Goal: Task Accomplishment & Management: Complete application form

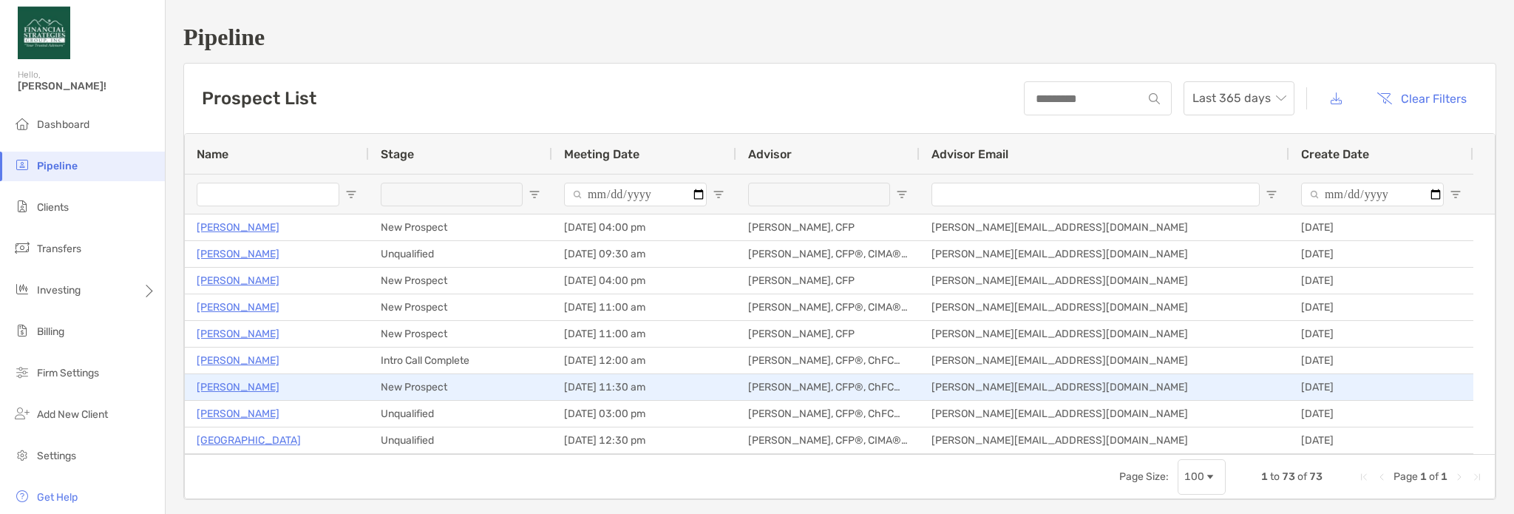
type input "**********"
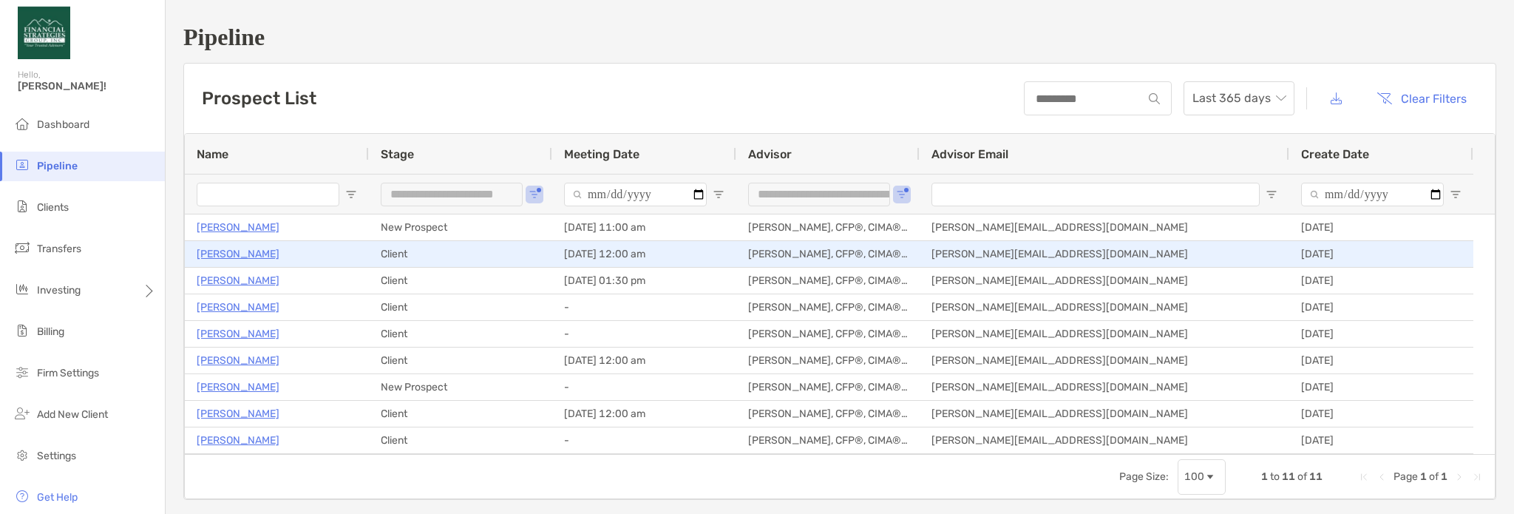
click at [271, 257] on div "[PERSON_NAME]" at bounding box center [277, 254] width 160 height 24
click at [242, 257] on p "[PERSON_NAME]" at bounding box center [238, 254] width 83 height 18
click at [308, 251] on div "[PERSON_NAME]" at bounding box center [277, 254] width 160 height 24
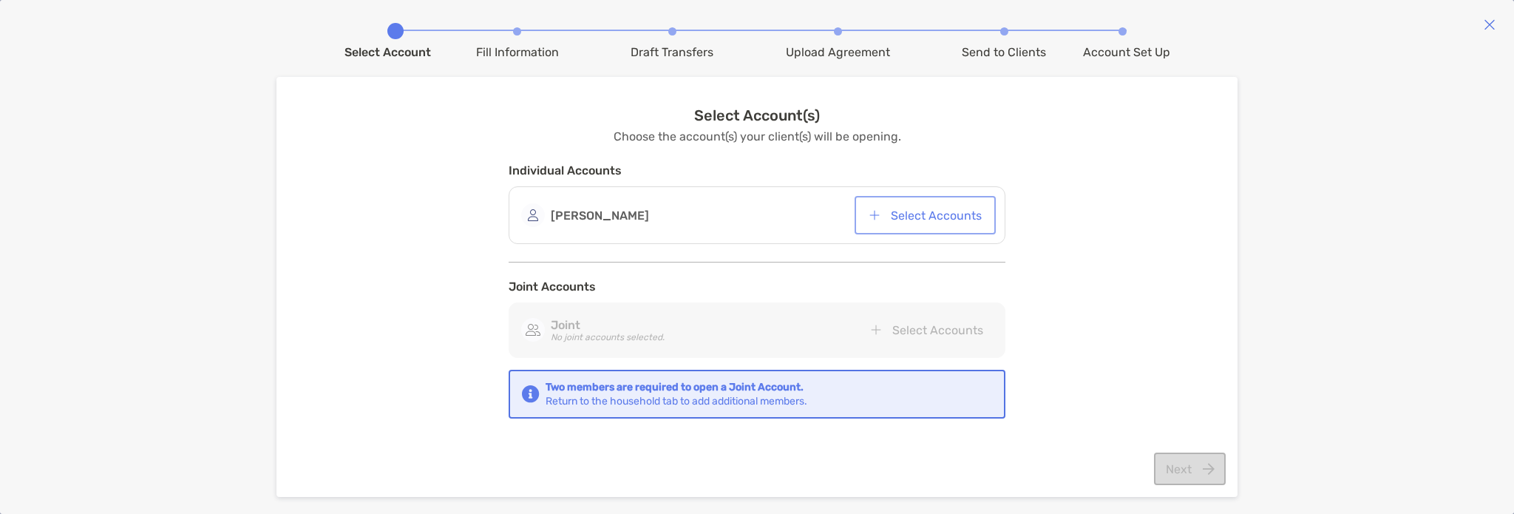
click at [943, 214] on button "Select Accounts" at bounding box center [924, 215] width 135 height 33
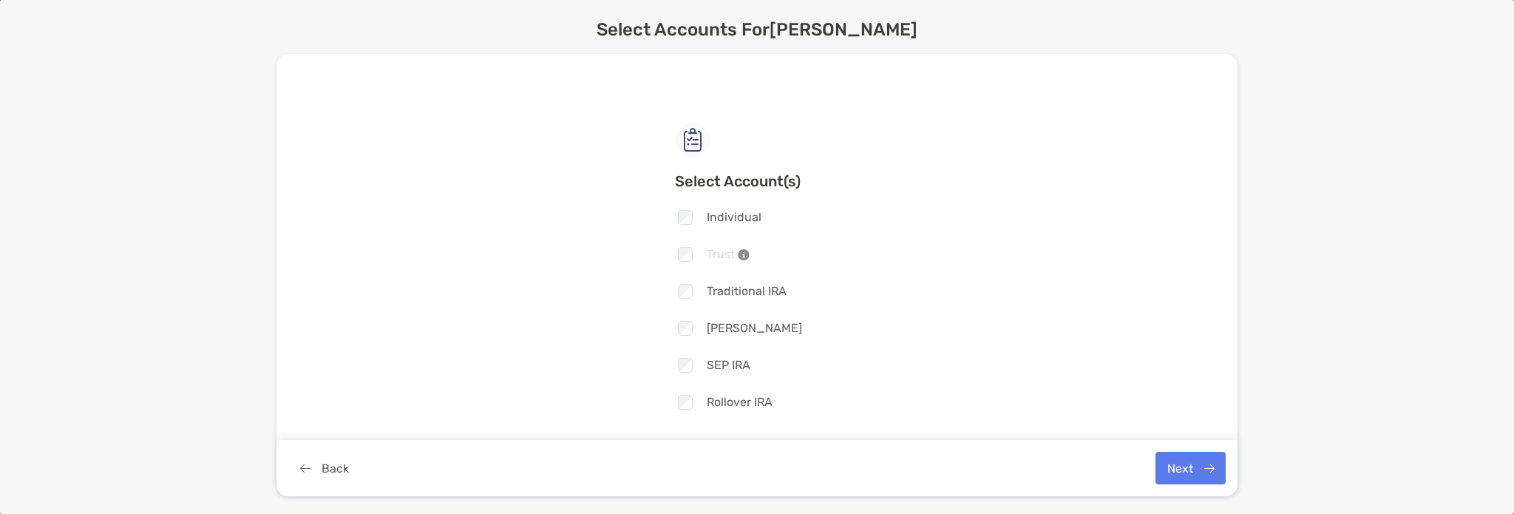
click at [676, 225] on div at bounding box center [685, 217] width 20 height 19
click at [1189, 478] on button "Next" at bounding box center [1190, 468] width 70 height 33
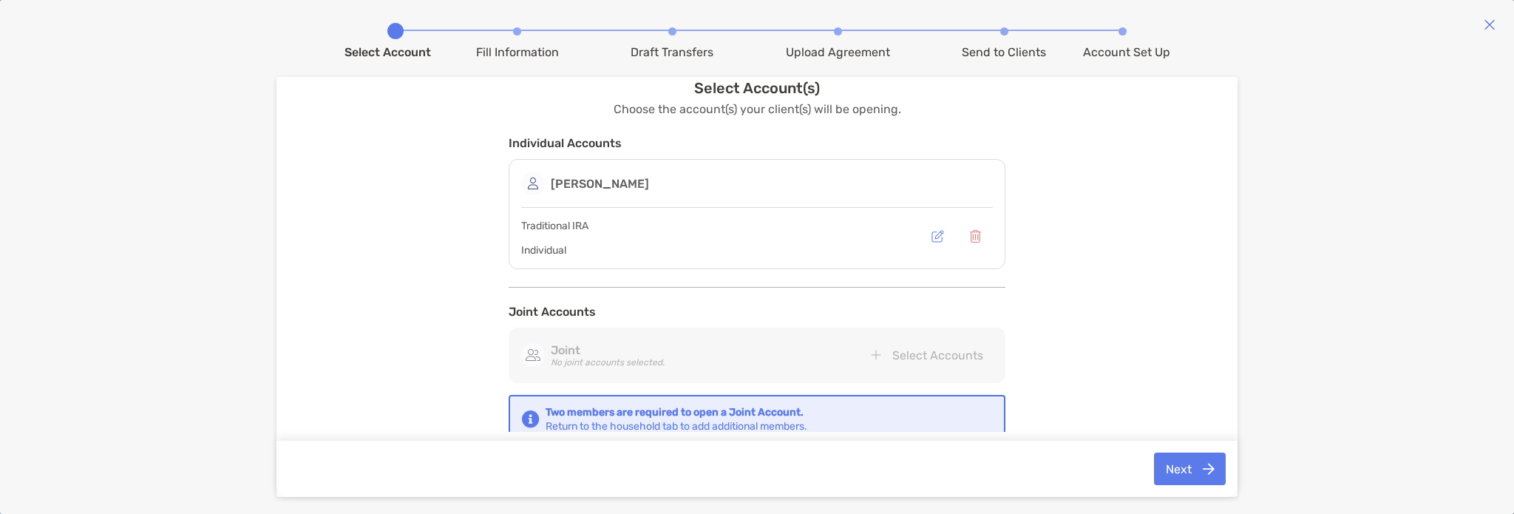
scroll to position [35, 0]
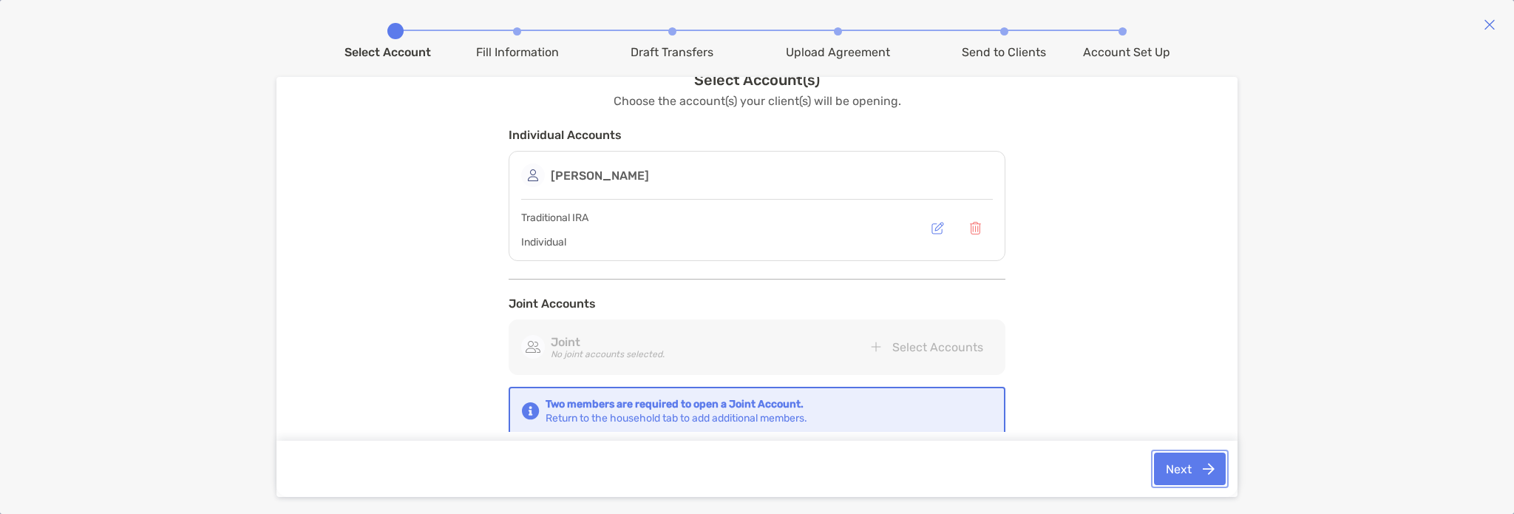
click at [1193, 474] on button "Next" at bounding box center [1190, 468] width 72 height 33
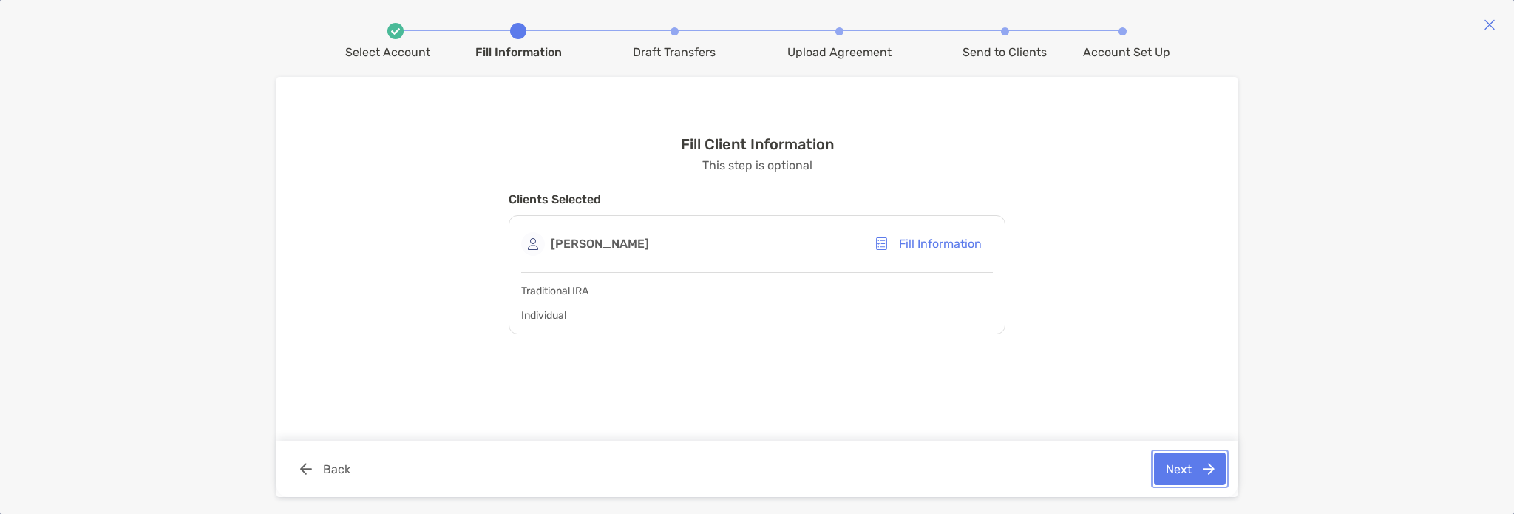
scroll to position [0, 0]
click at [1196, 485] on button "Next" at bounding box center [1190, 468] width 72 height 33
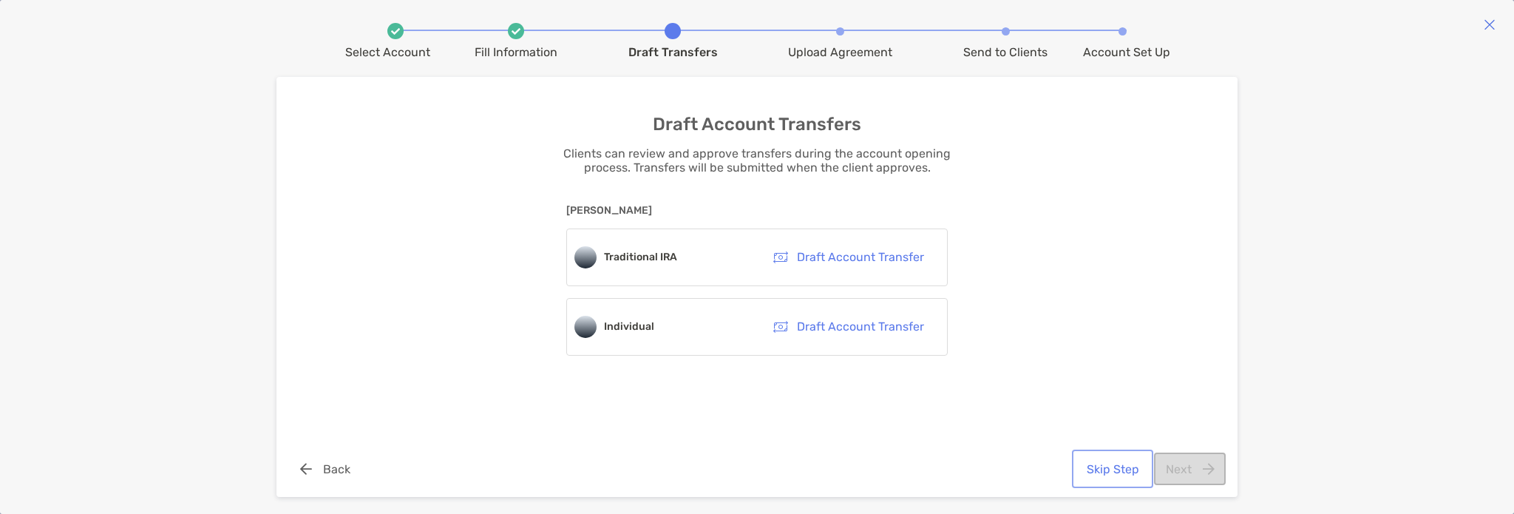
click at [1106, 475] on button "Skip Step" at bounding box center [1112, 468] width 75 height 33
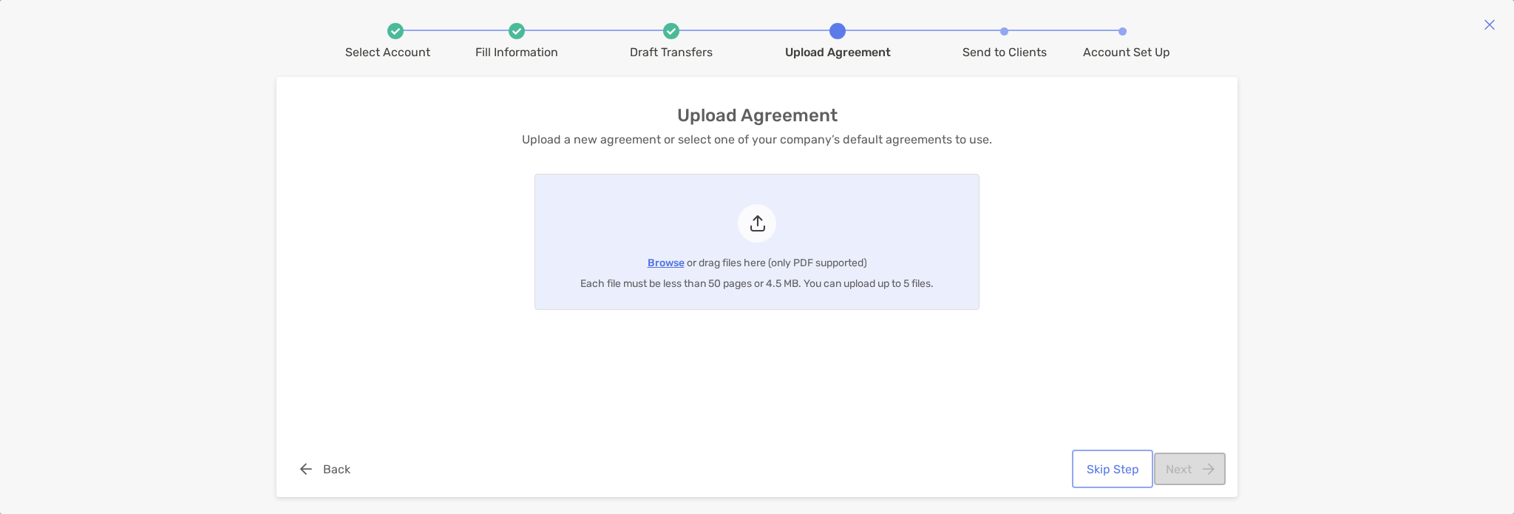
click at [1106, 475] on button "Skip Step" at bounding box center [1112, 468] width 75 height 33
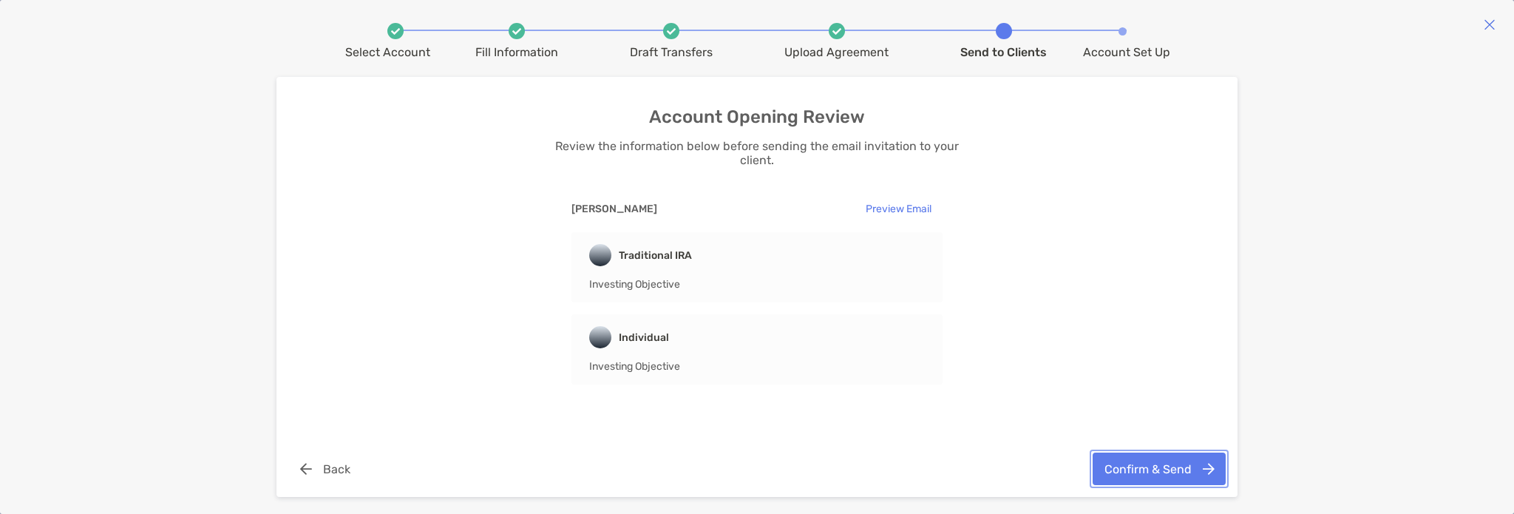
click at [1139, 475] on button "Confirm & Send" at bounding box center [1159, 468] width 133 height 33
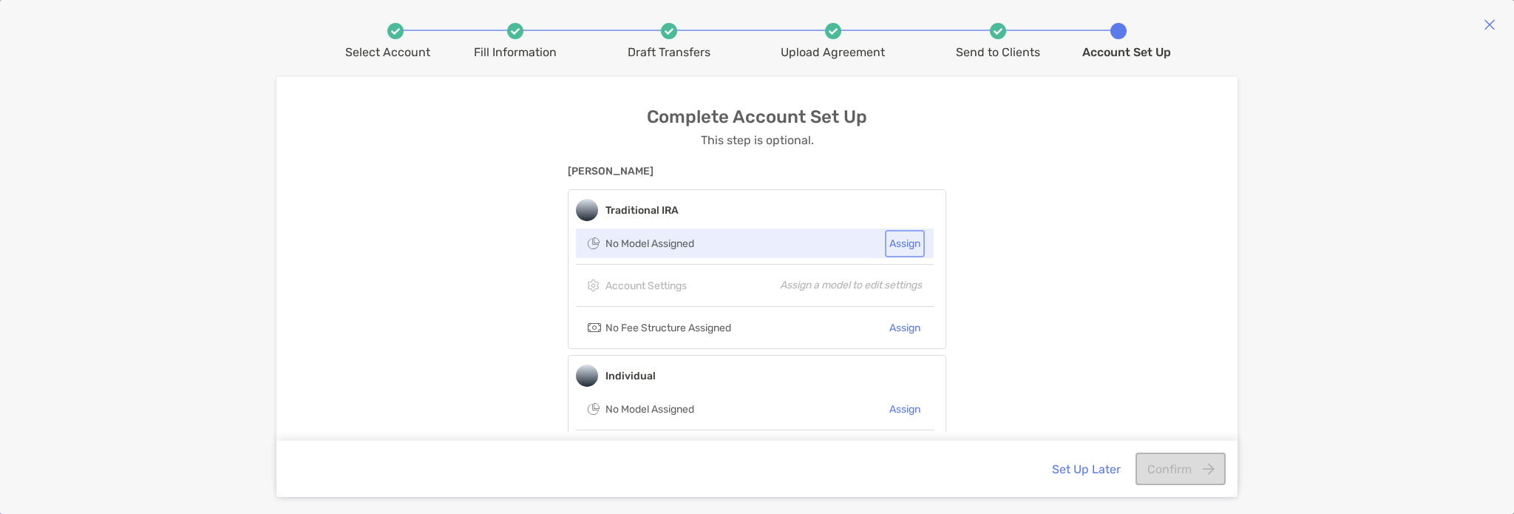
click at [901, 248] on button "Assign" at bounding box center [905, 243] width 34 height 21
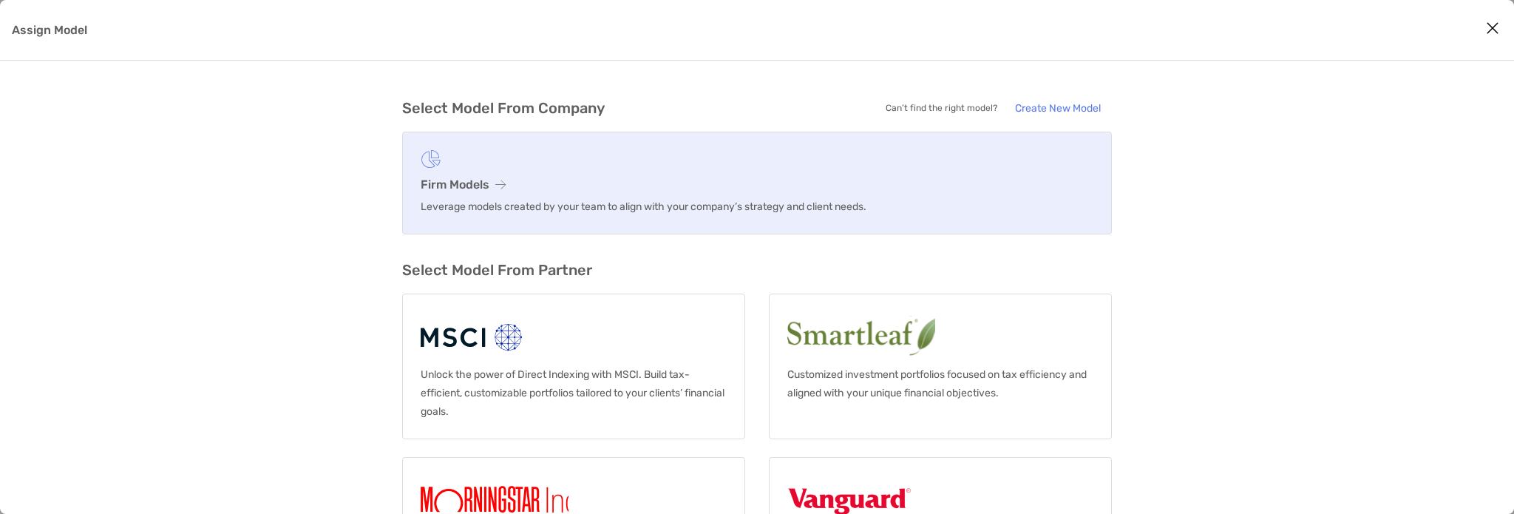
click at [506, 197] on p "Leverage models created by your team to align with your company’s strategy and …" at bounding box center [757, 206] width 673 height 18
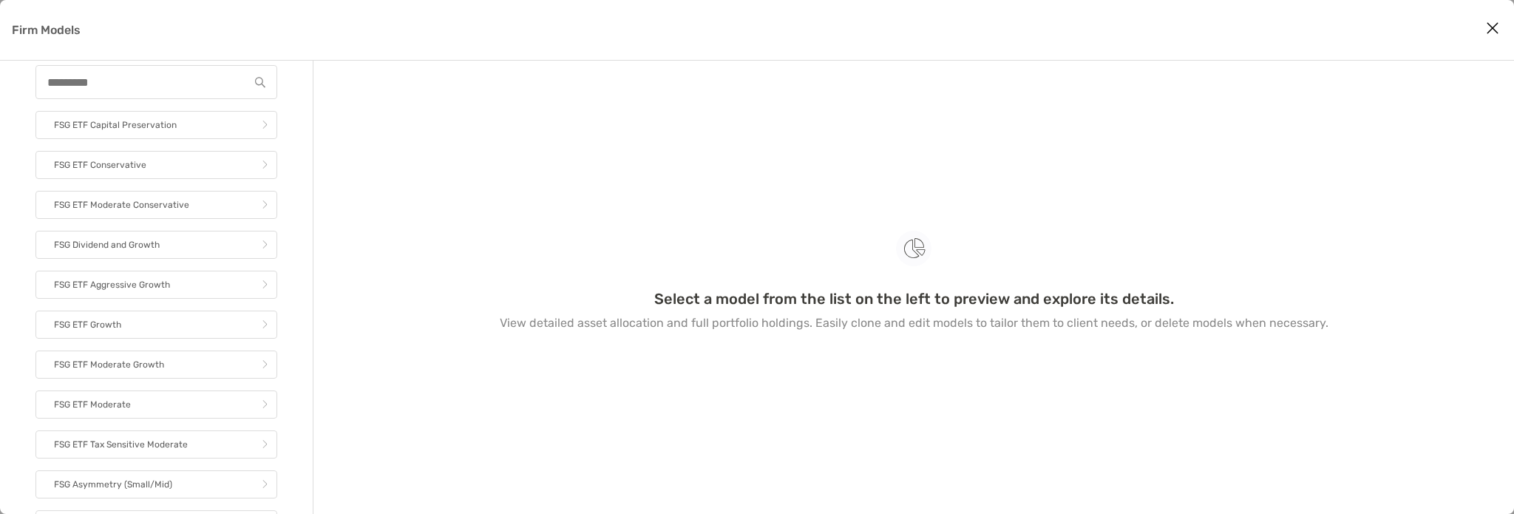
scroll to position [77, 0]
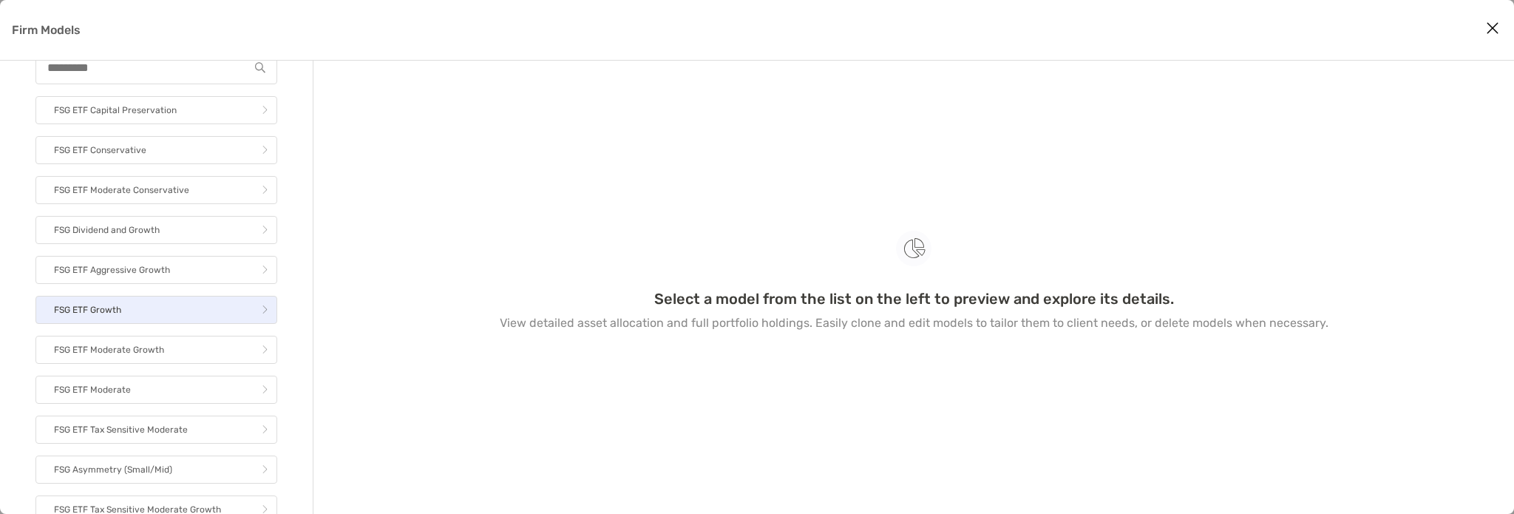
click at [180, 316] on link "FSG ETF Growth" at bounding box center [156, 310] width 242 height 28
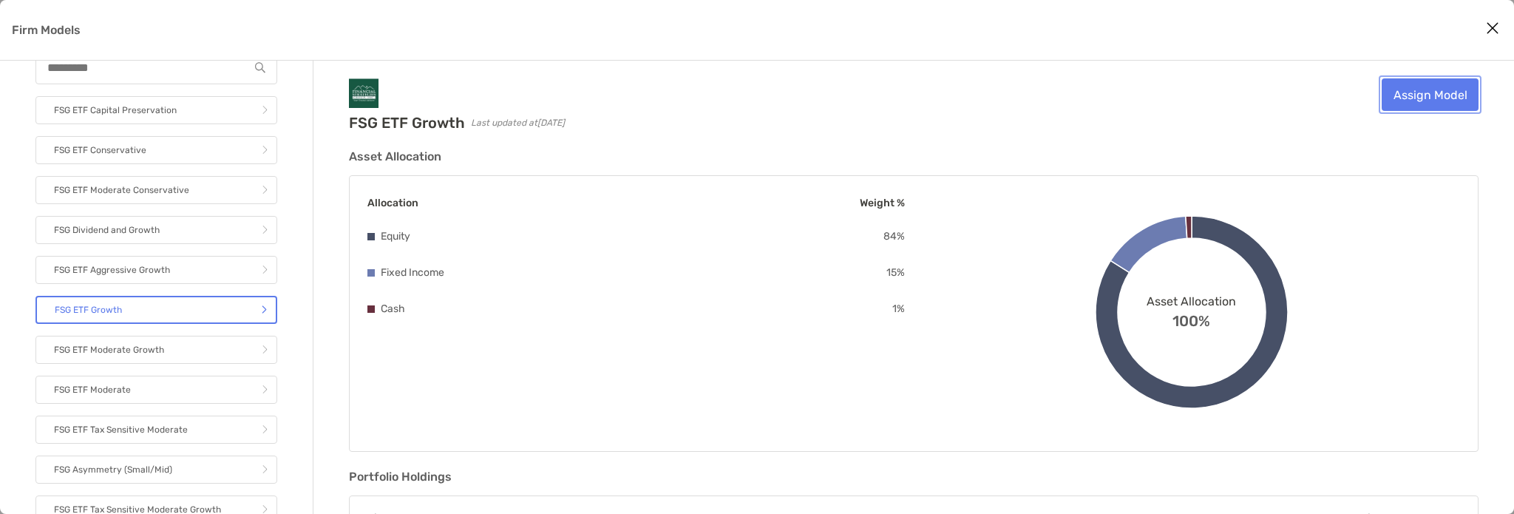
click at [1452, 90] on link "Assign Model" at bounding box center [1430, 94] width 97 height 33
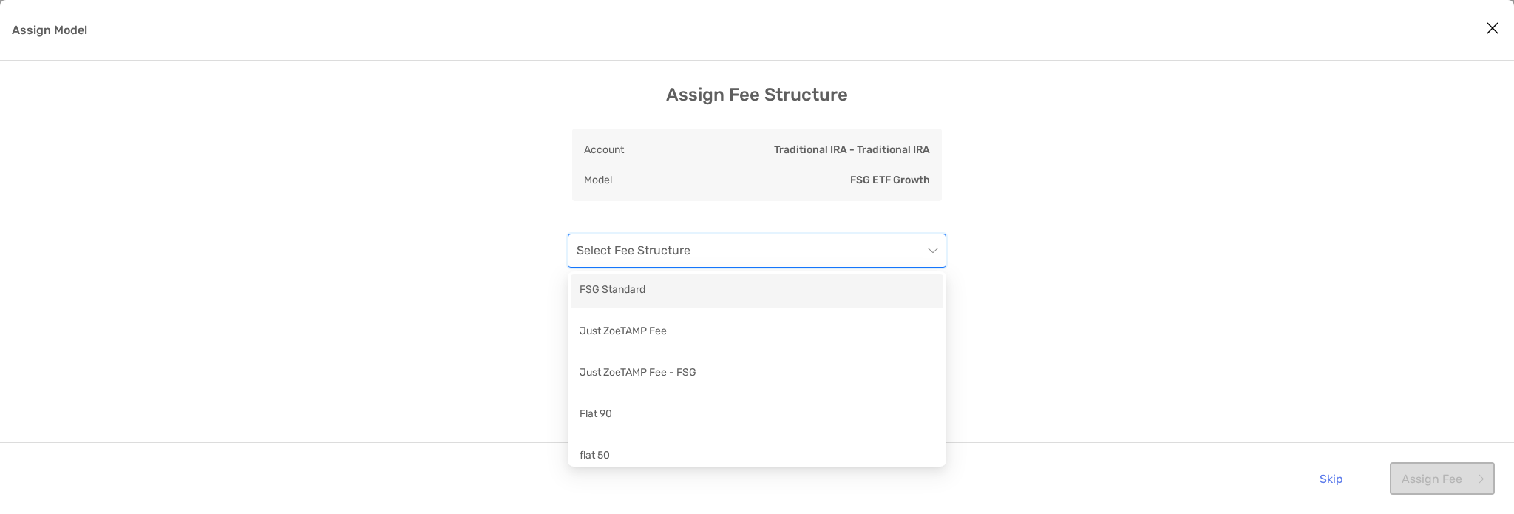
click at [805, 257] on input "Assign Model" at bounding box center [750, 250] width 346 height 33
click at [792, 286] on div "FSG Standard" at bounding box center [757, 291] width 355 height 18
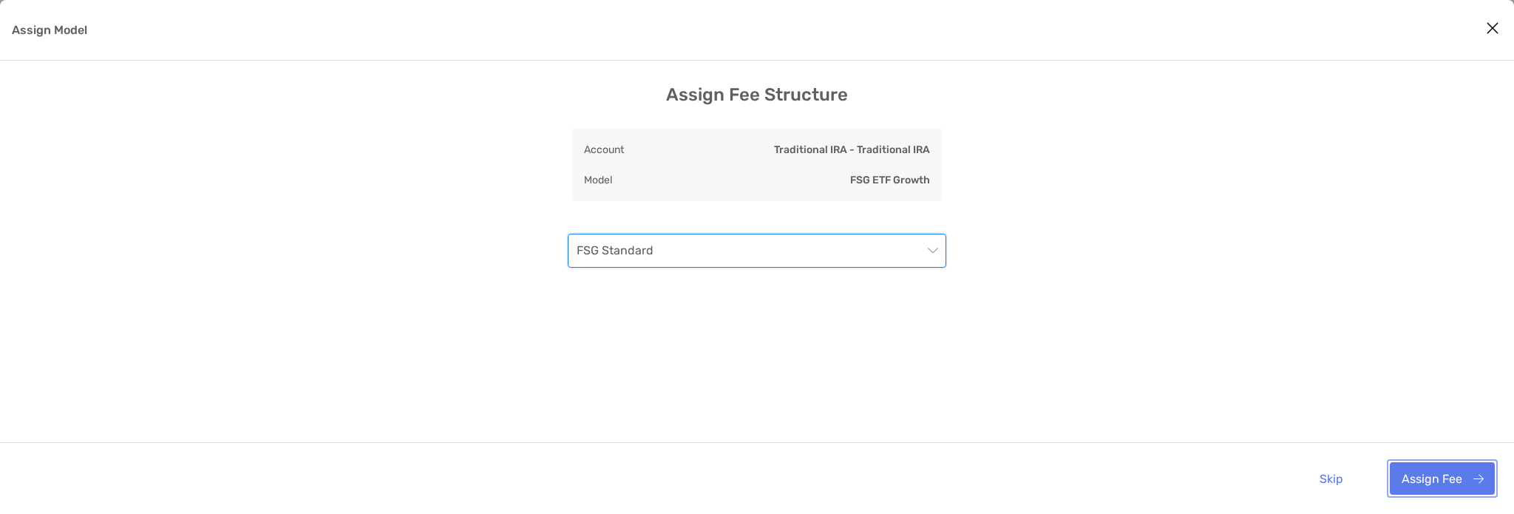
click at [1451, 463] on button "Assign Fee" at bounding box center [1442, 478] width 105 height 33
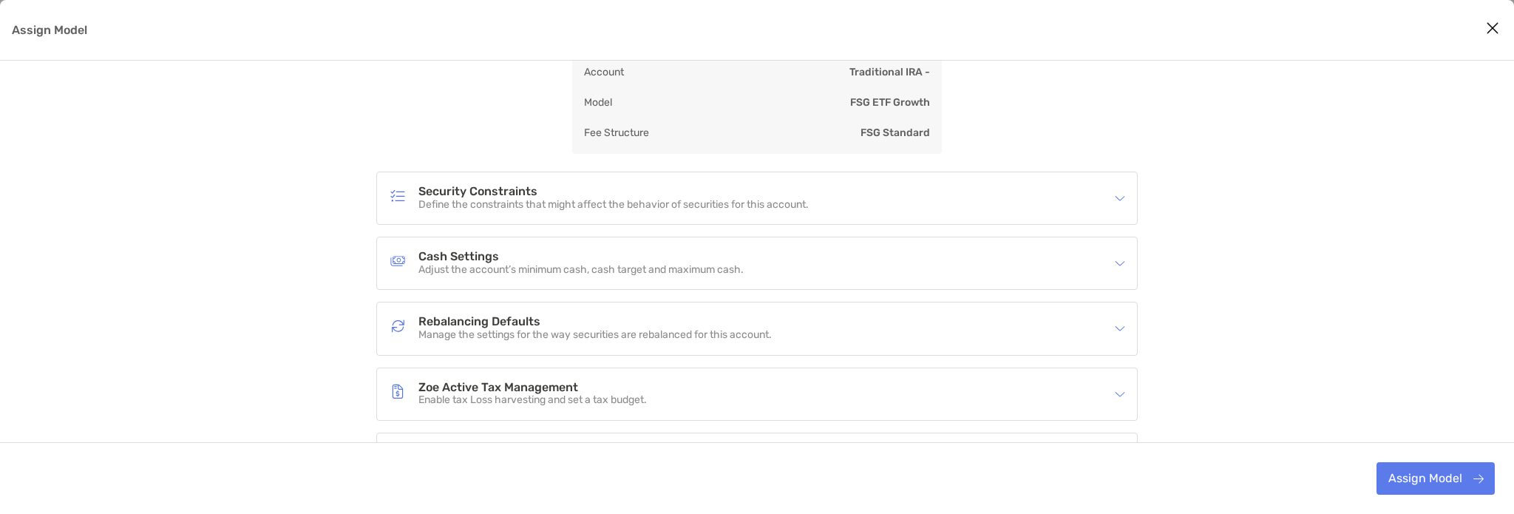
scroll to position [206, 0]
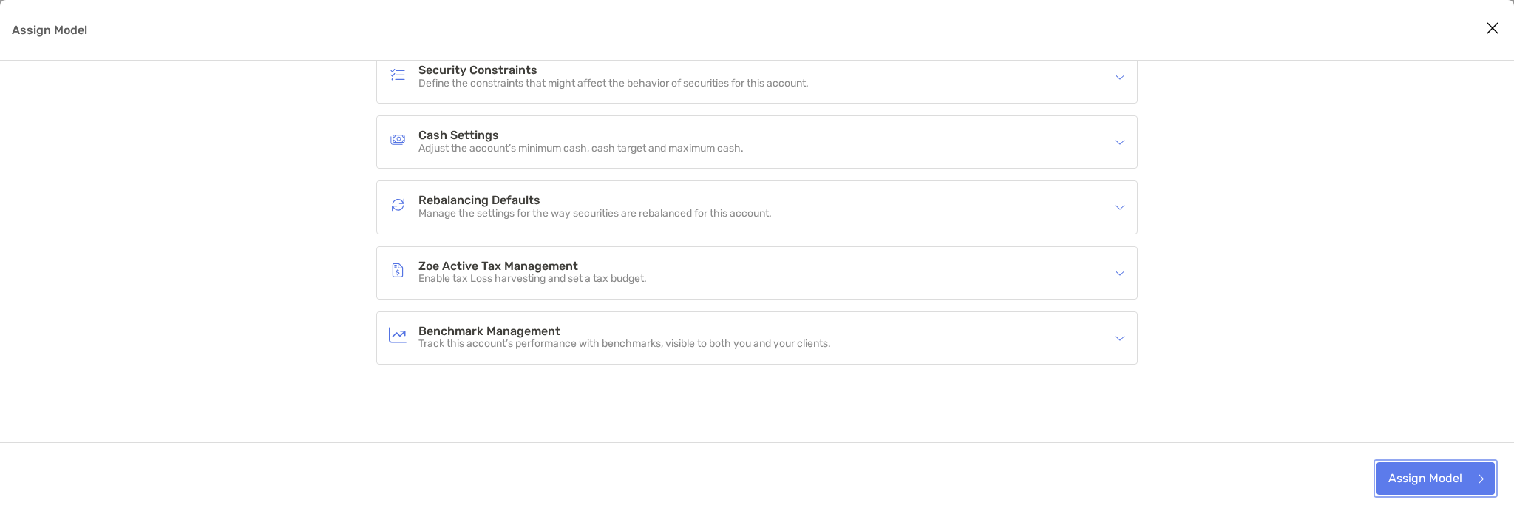
click at [1427, 486] on button "Assign Model" at bounding box center [1435, 478] width 118 height 33
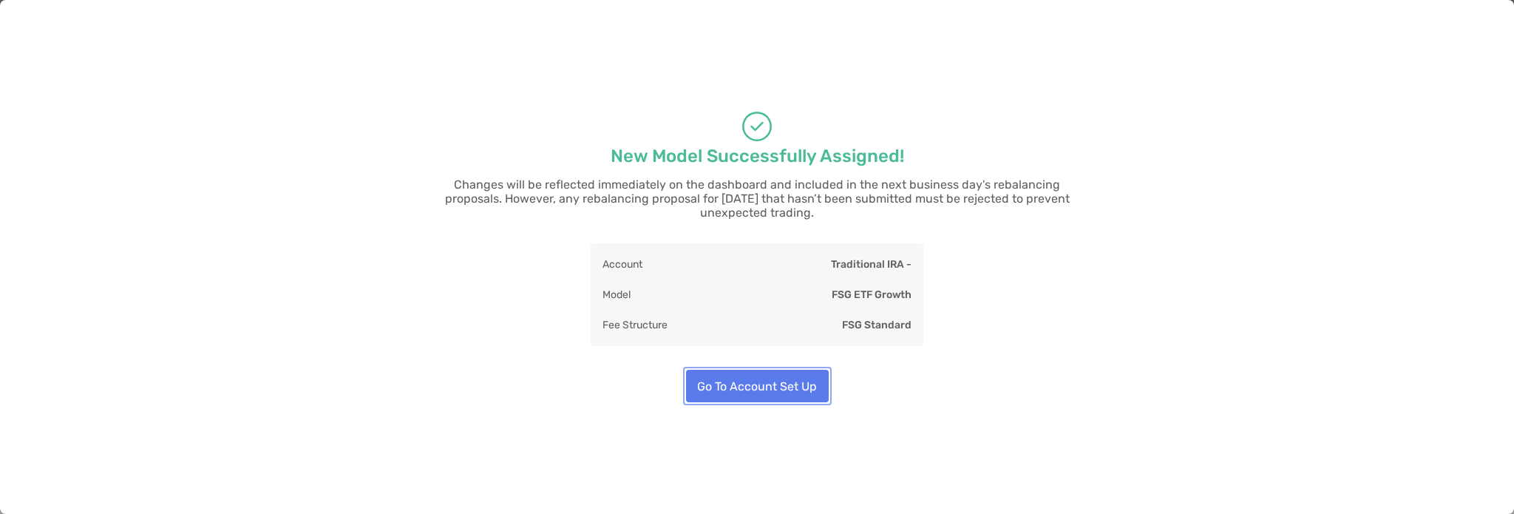
click at [717, 382] on button "Go To Account Set Up" at bounding box center [757, 386] width 143 height 33
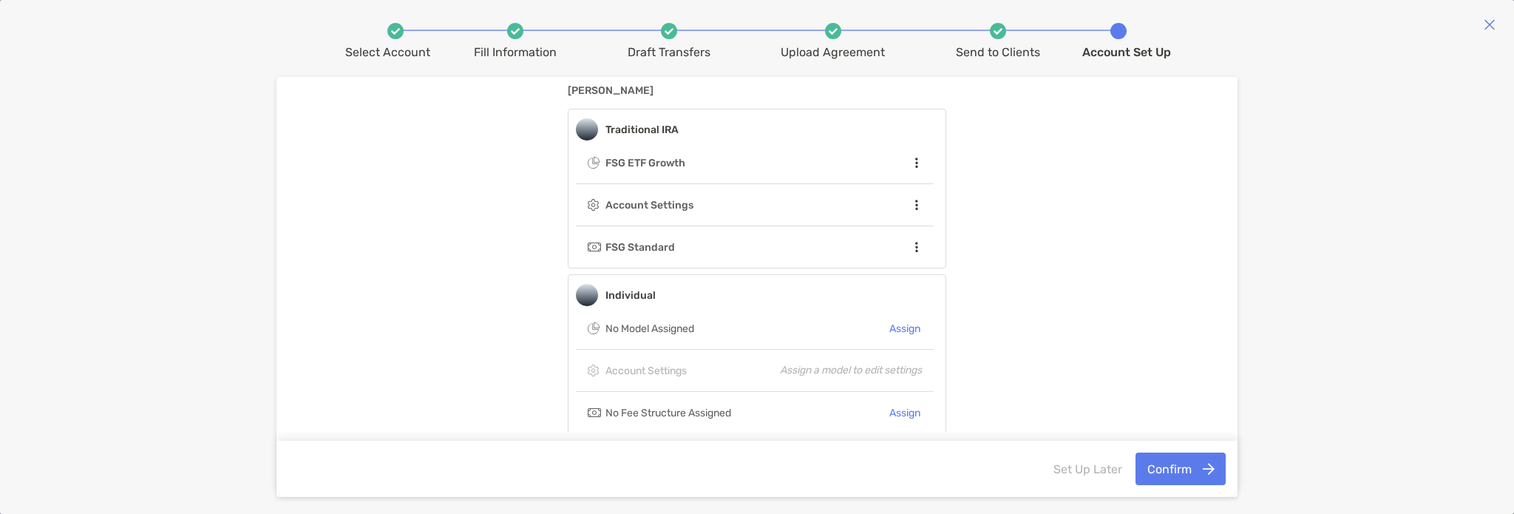
scroll to position [81, 0]
click at [906, 327] on button "Assign" at bounding box center [905, 327] width 34 height 21
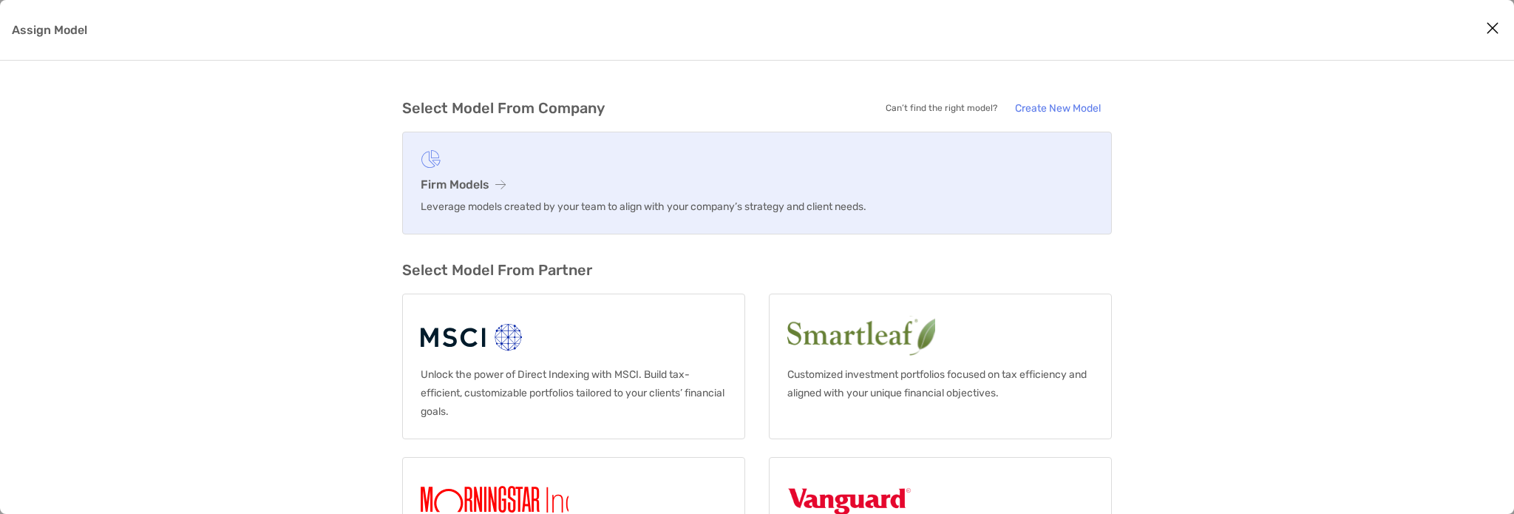
click at [498, 194] on link "Firm Models Leverage models created by your team to align with your company’s s…" at bounding box center [757, 183] width 710 height 103
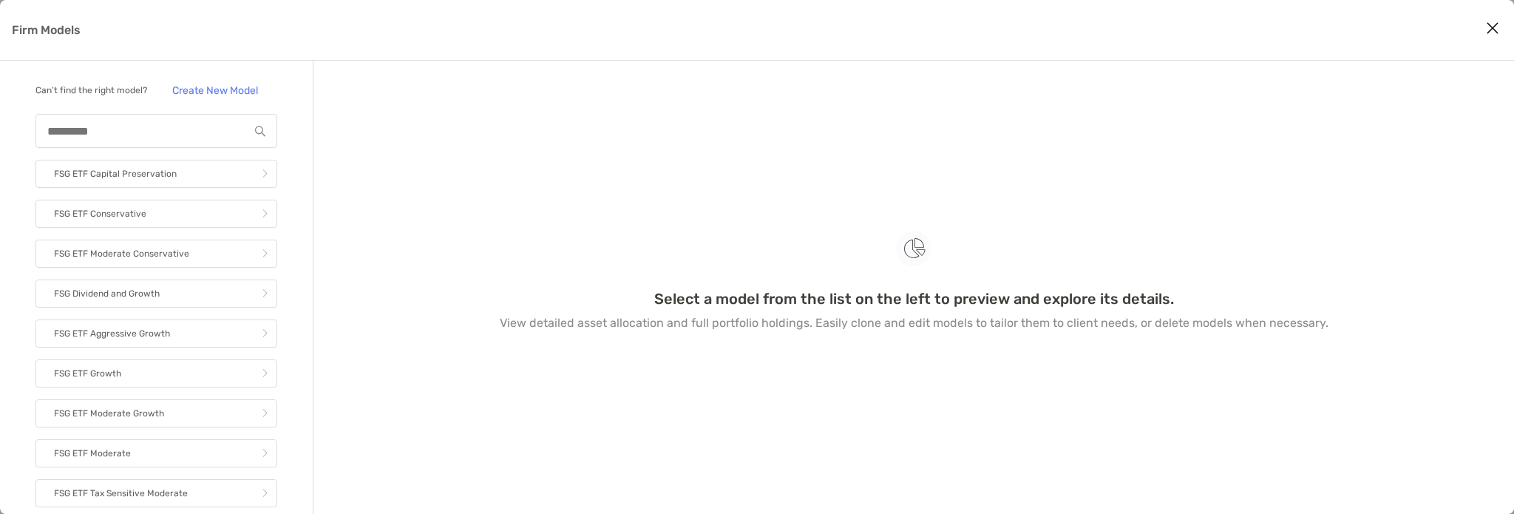
scroll to position [77, 0]
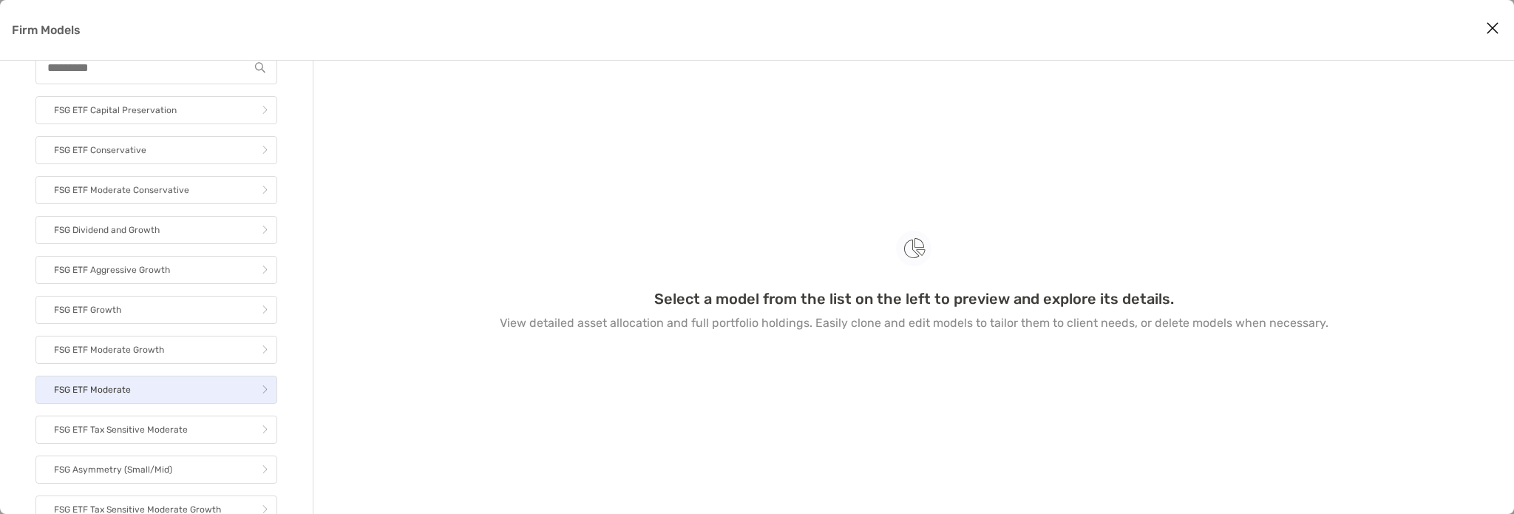
click at [195, 390] on link "FSG ETF Moderate" at bounding box center [156, 390] width 242 height 28
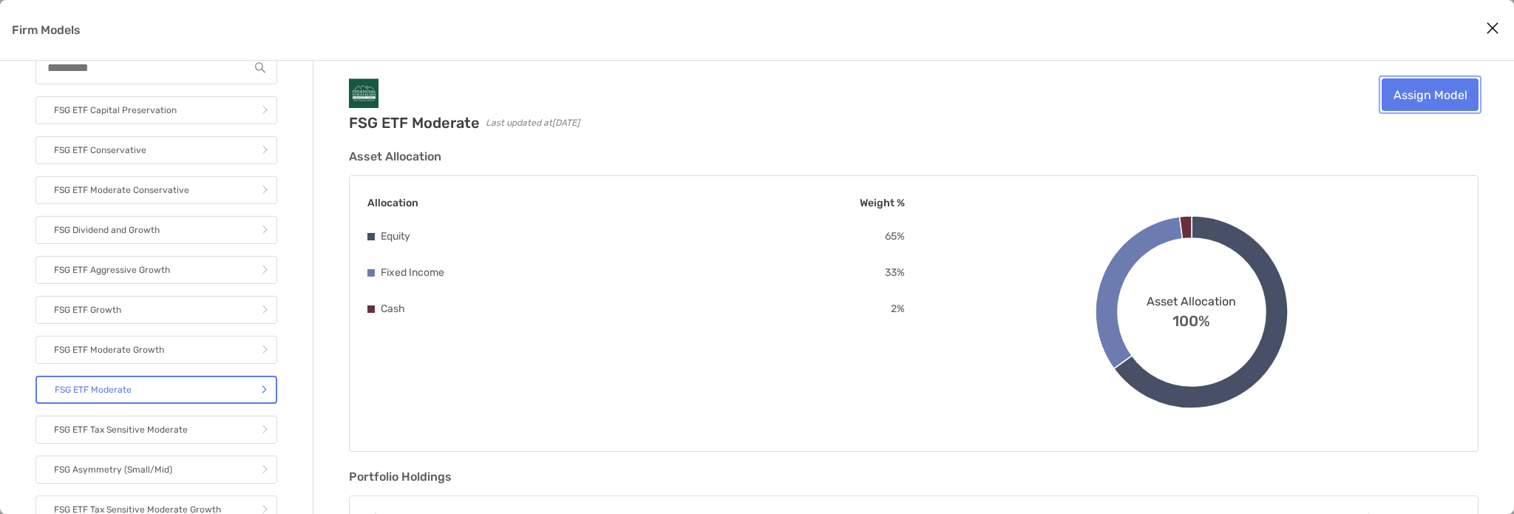
click at [1413, 95] on link "Assign Model" at bounding box center [1430, 94] width 97 height 33
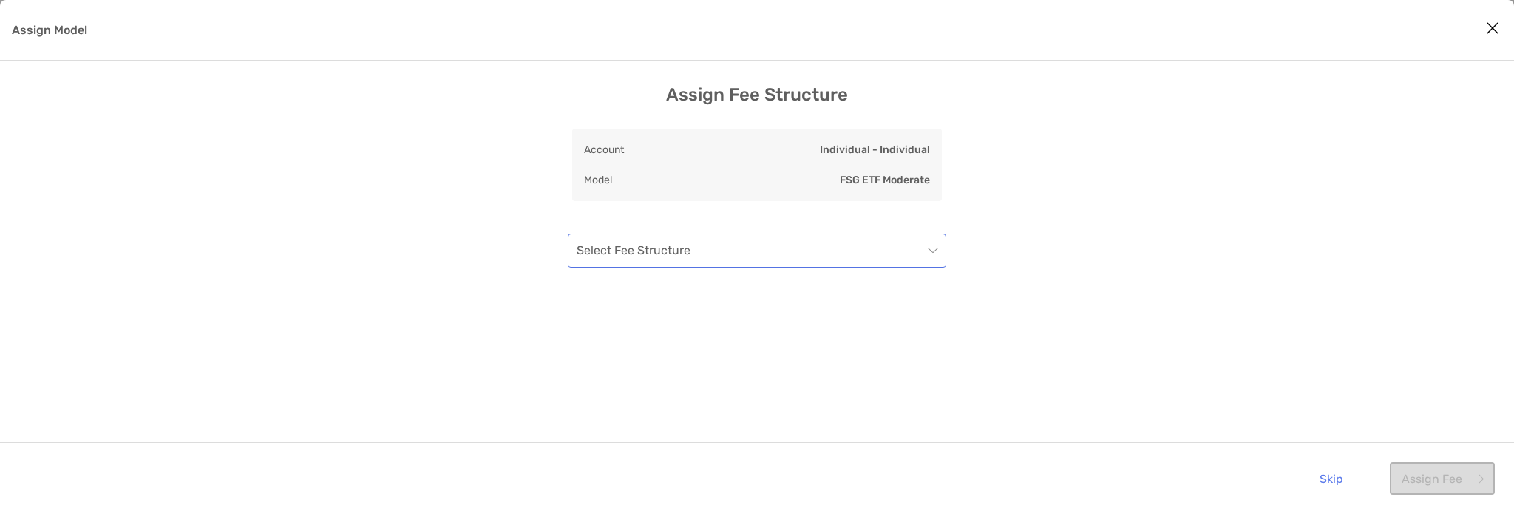
drag, startPoint x: 778, startPoint y: 253, endPoint x: 778, endPoint y: 261, distance: 8.1
click at [778, 261] on input "Assign Model" at bounding box center [750, 250] width 346 height 33
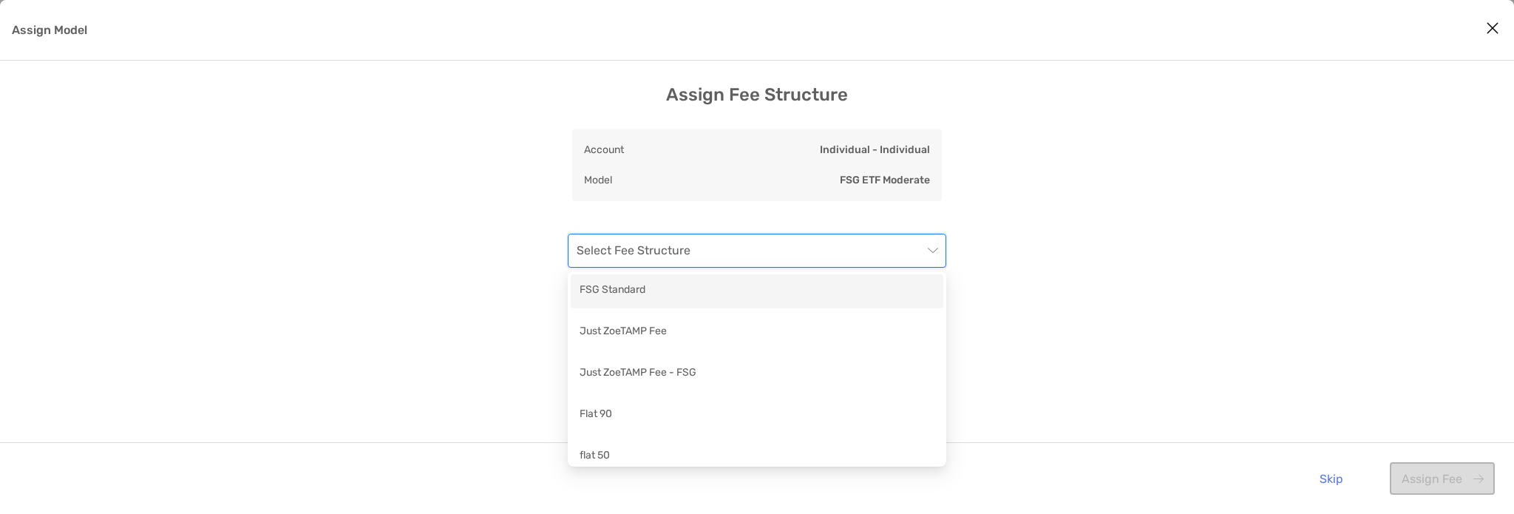
click at [766, 295] on div "FSG Standard" at bounding box center [757, 291] width 355 height 18
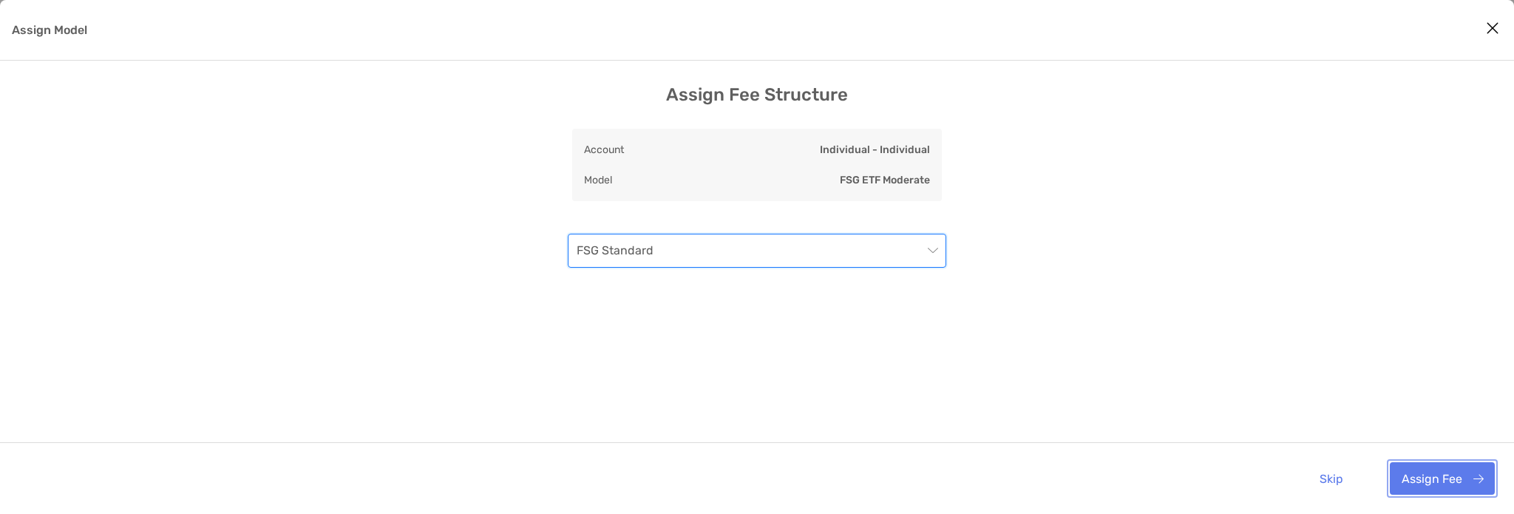
click at [1463, 472] on button "Assign Fee" at bounding box center [1442, 478] width 105 height 33
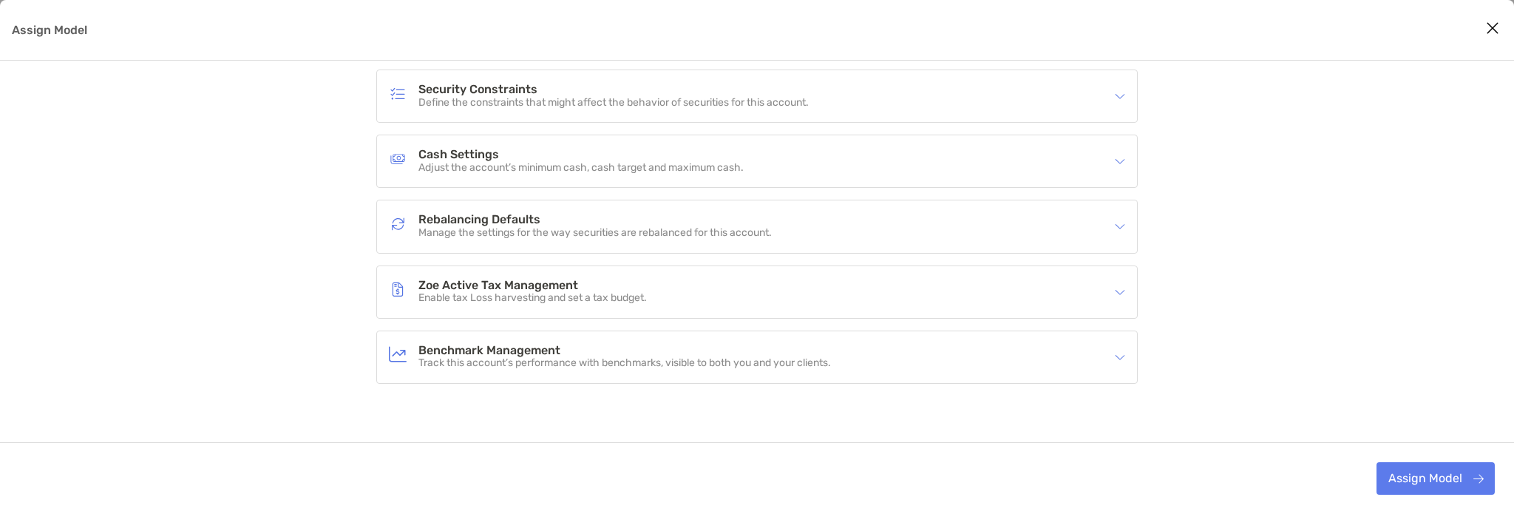
scroll to position [206, 0]
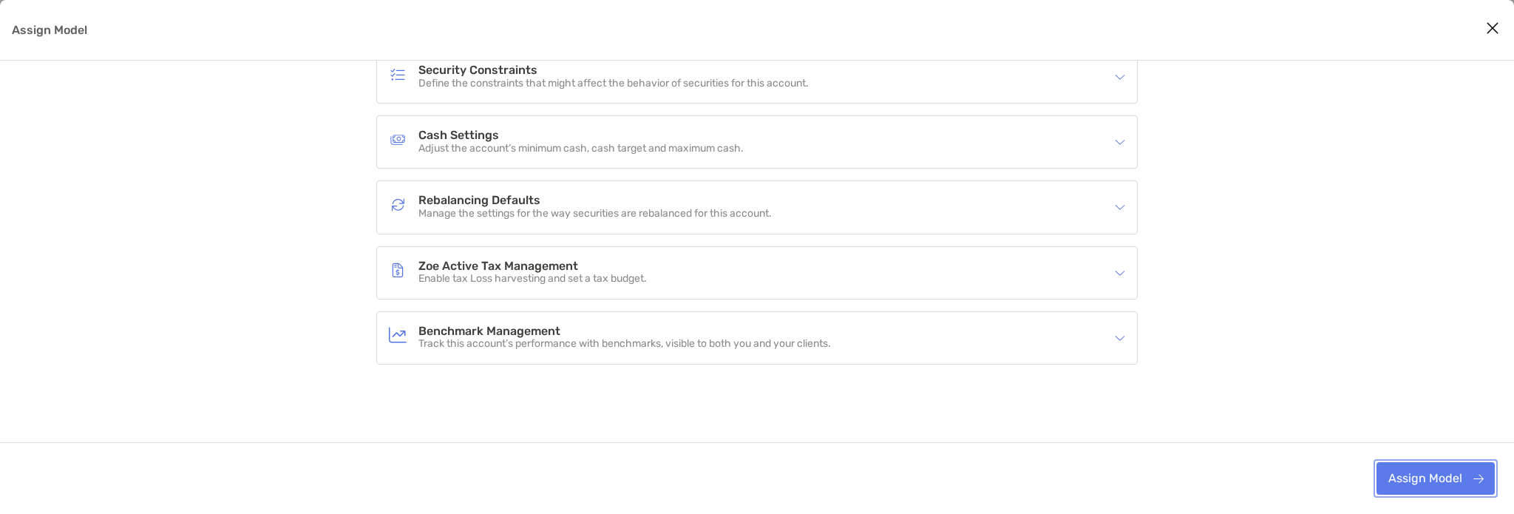
click at [1449, 473] on button "Assign Model" at bounding box center [1435, 478] width 118 height 33
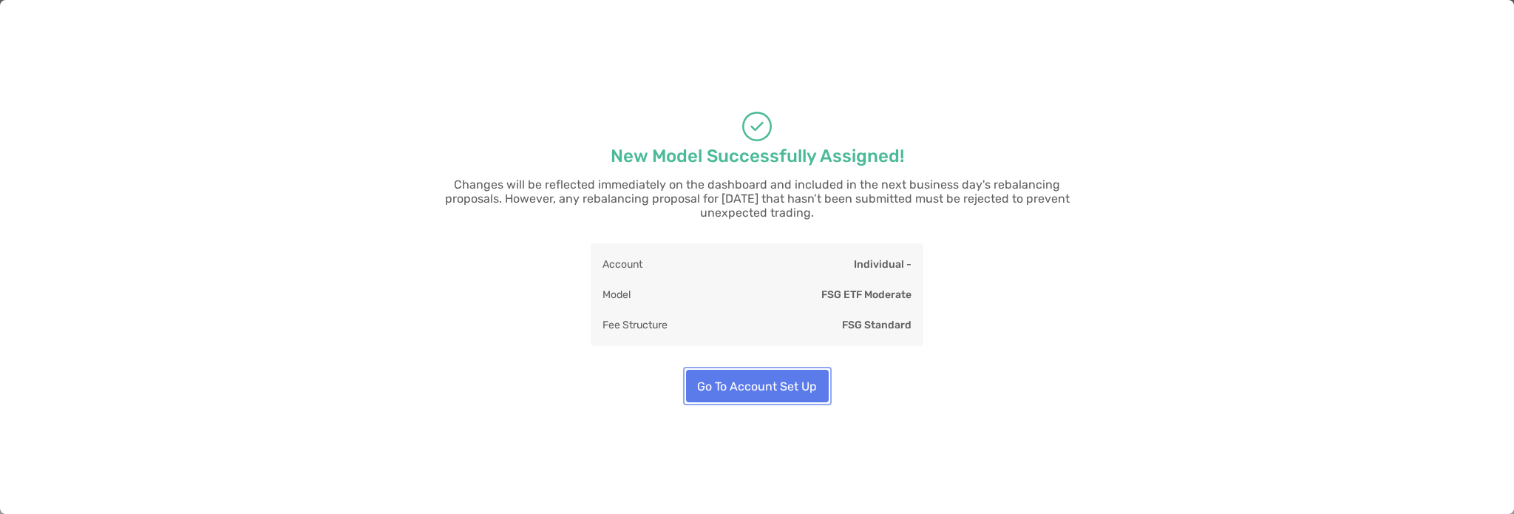
click at [733, 383] on button "Go To Account Set Up" at bounding box center [757, 386] width 143 height 33
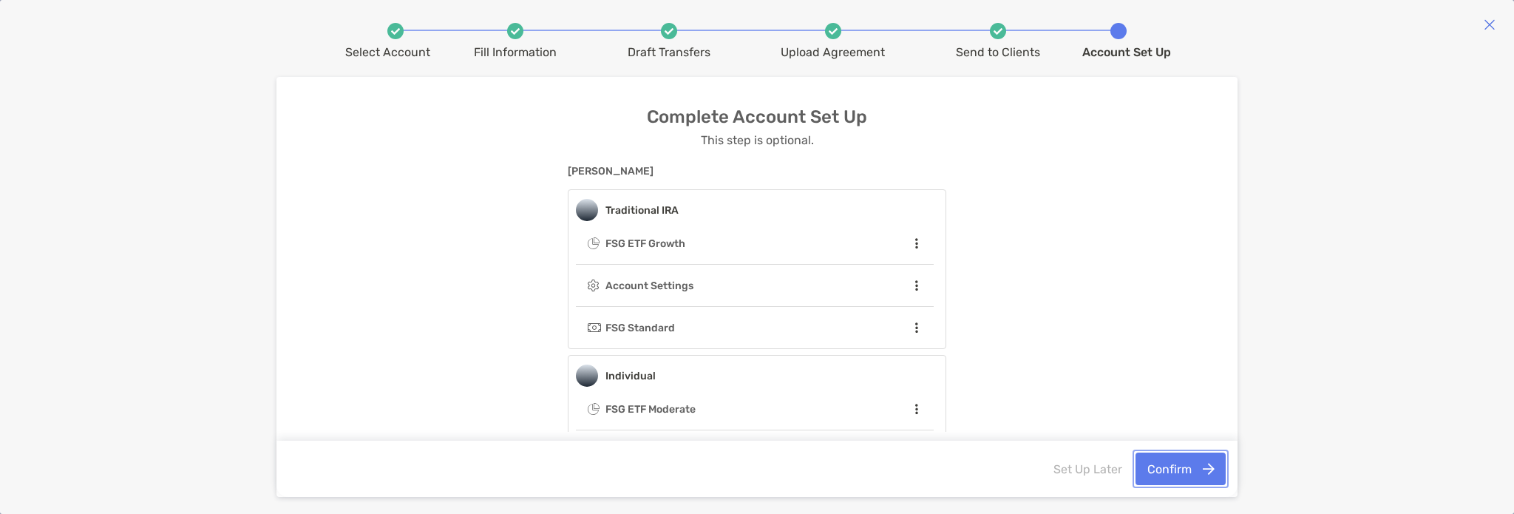
click at [1174, 480] on button "Confirm" at bounding box center [1180, 468] width 90 height 33
